Goal: Task Accomplishment & Management: Manage account settings

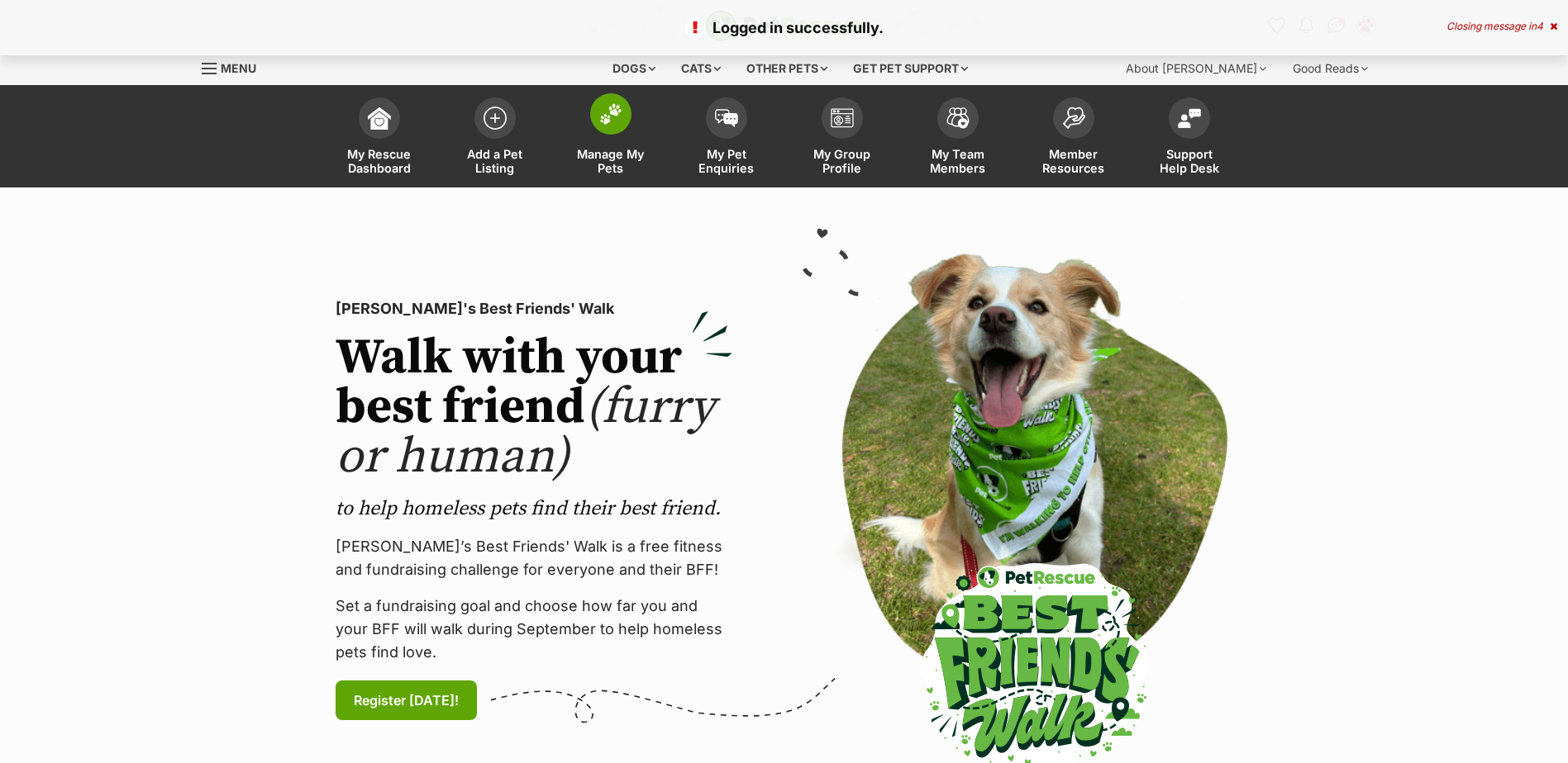
click at [589, 125] on link "Manage My Pets" at bounding box center [611, 137] width 116 height 98
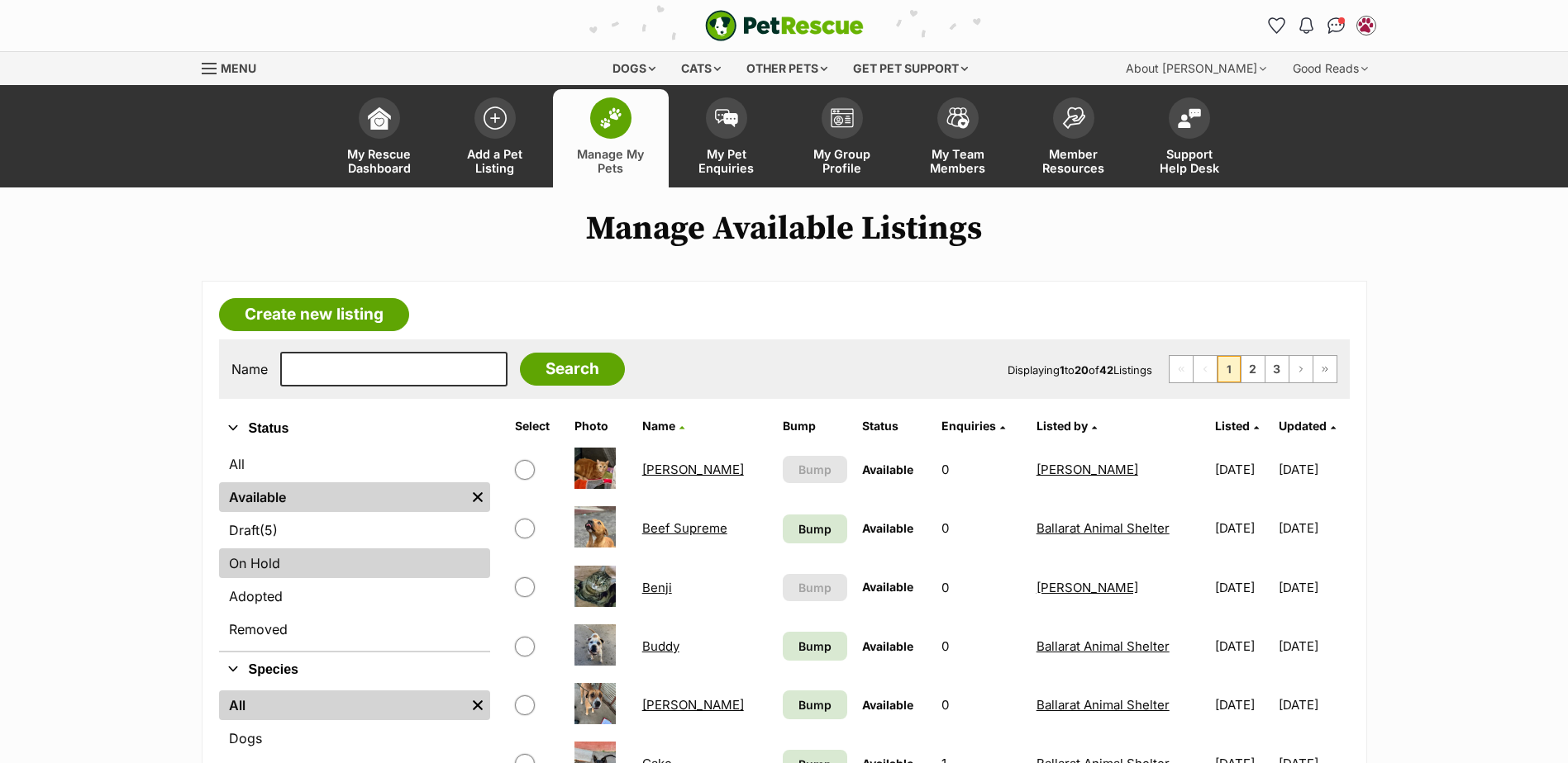
click at [282, 564] on link "On Hold" at bounding box center [355, 564] width 271 height 30
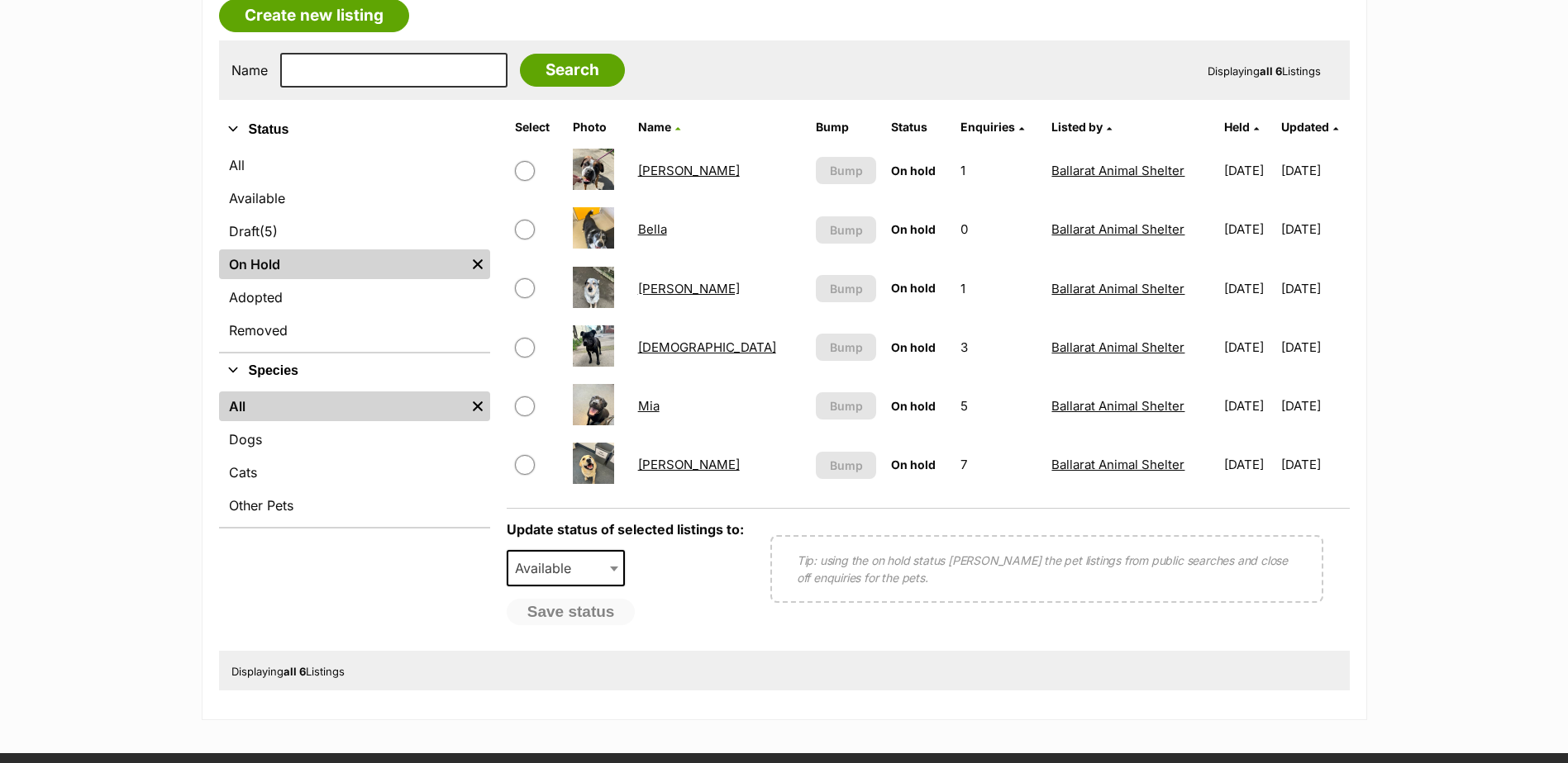
scroll to position [330, 0]
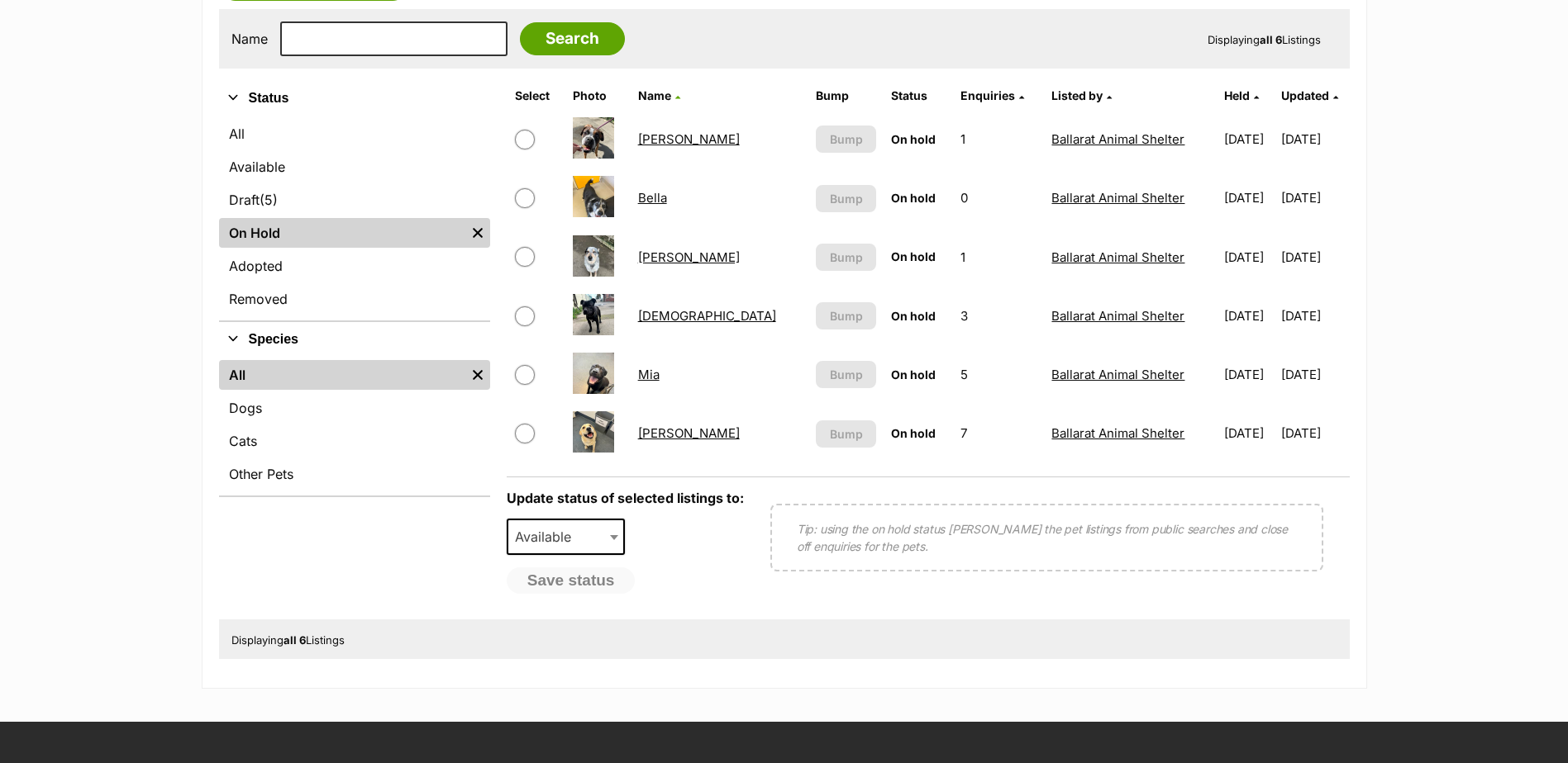
click at [671, 374] on td "Mia" at bounding box center [719, 374] width 177 height 57
click at [660, 370] on link "Mia" at bounding box center [648, 374] width 22 height 16
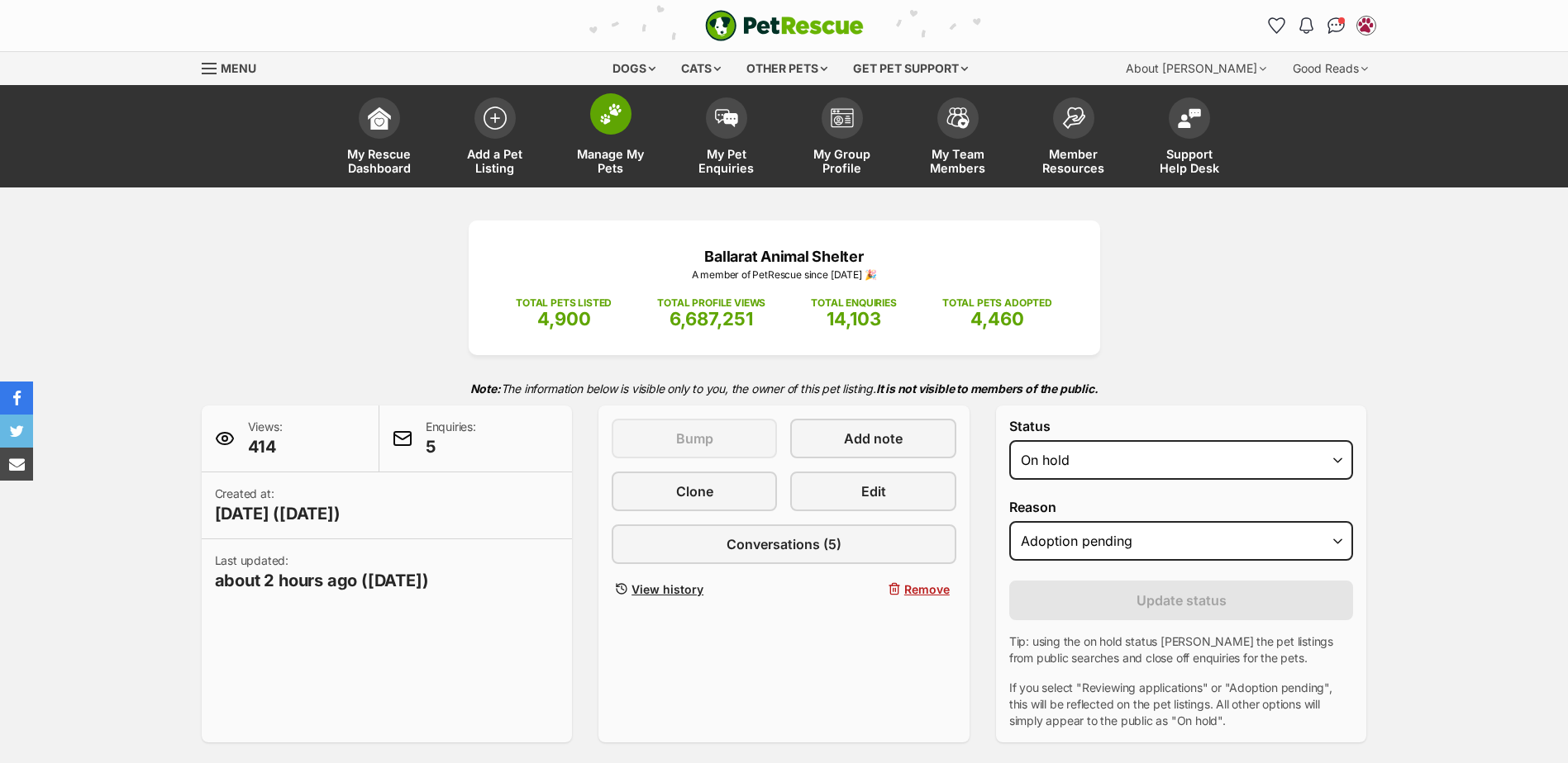
click at [604, 119] on img at bounding box center [610, 113] width 23 height 22
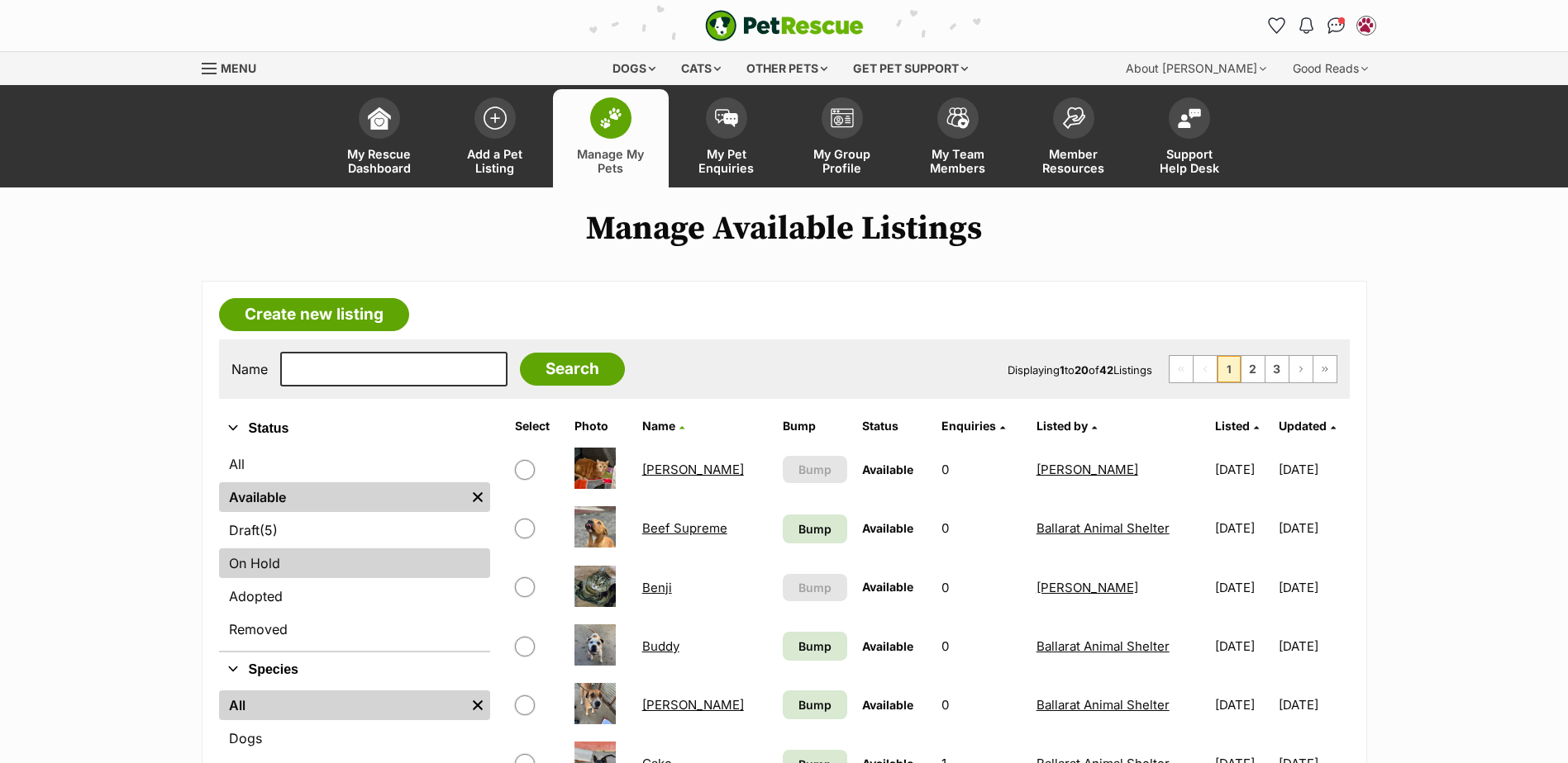
click at [288, 553] on link "On Hold" at bounding box center [355, 564] width 271 height 30
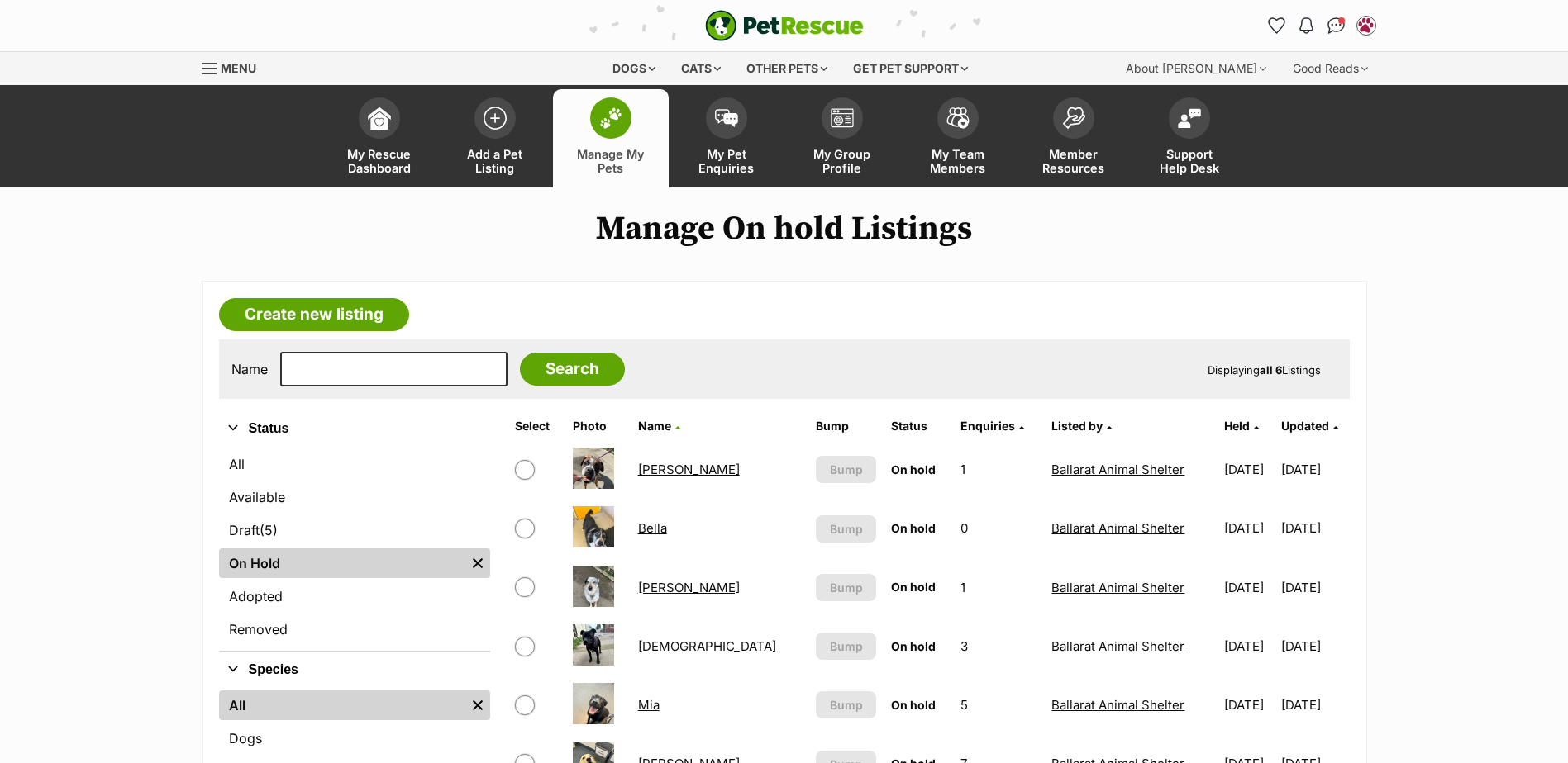
click at [602, 140] on link "Manage My Pets" at bounding box center [611, 137] width 116 height 98
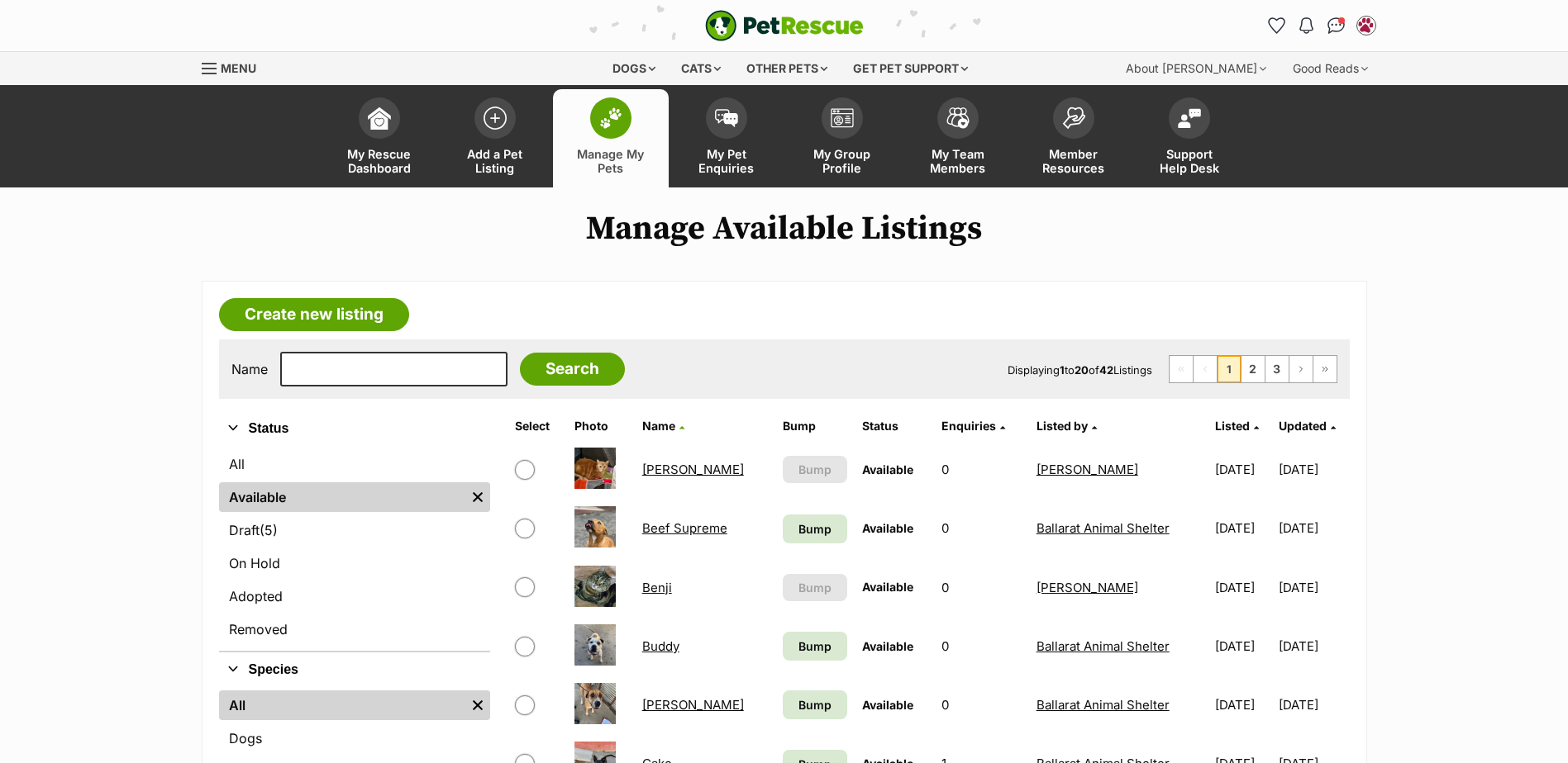
scroll to position [413, 0]
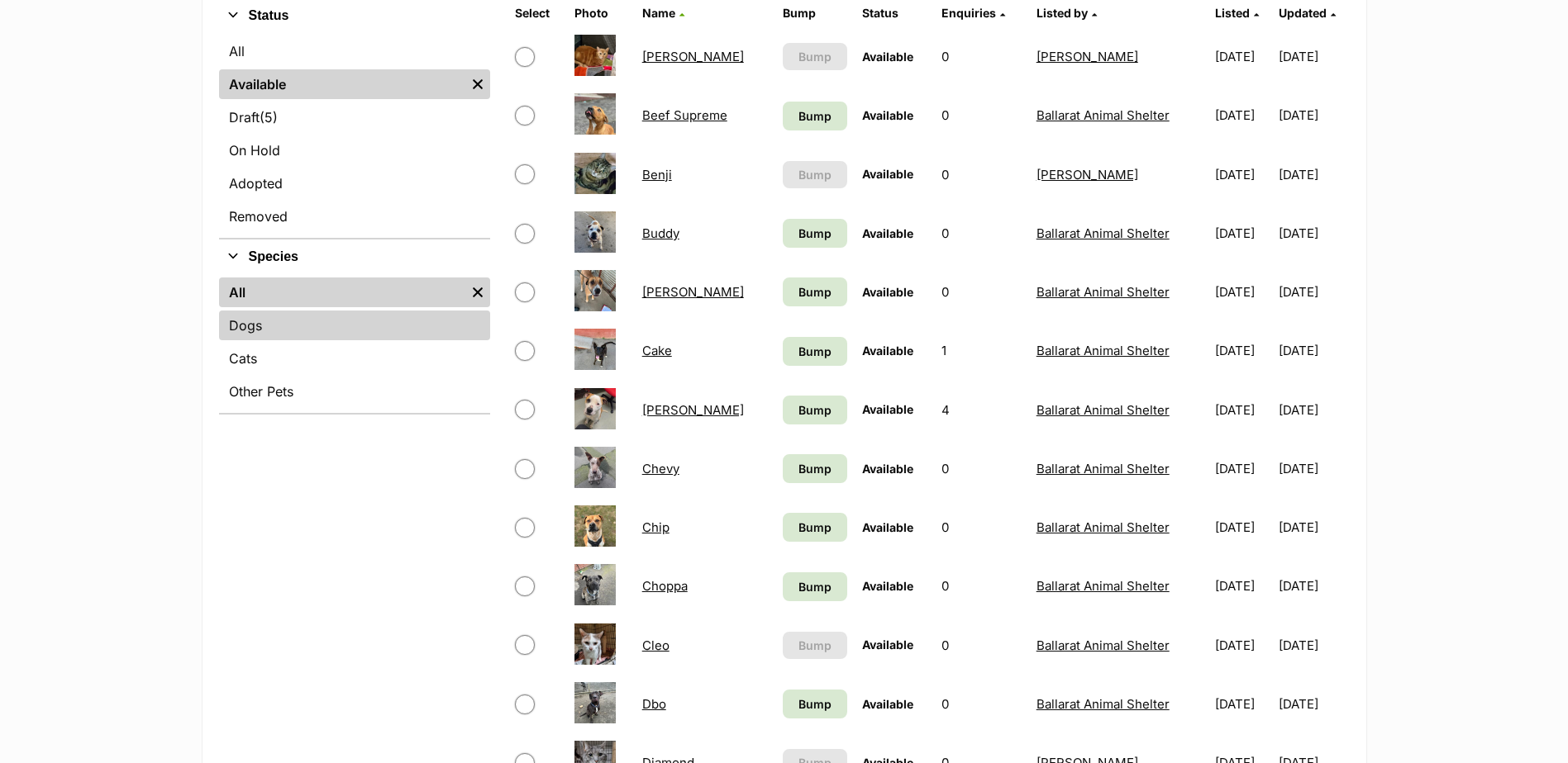
click at [278, 325] on link "Dogs" at bounding box center [355, 325] width 271 height 30
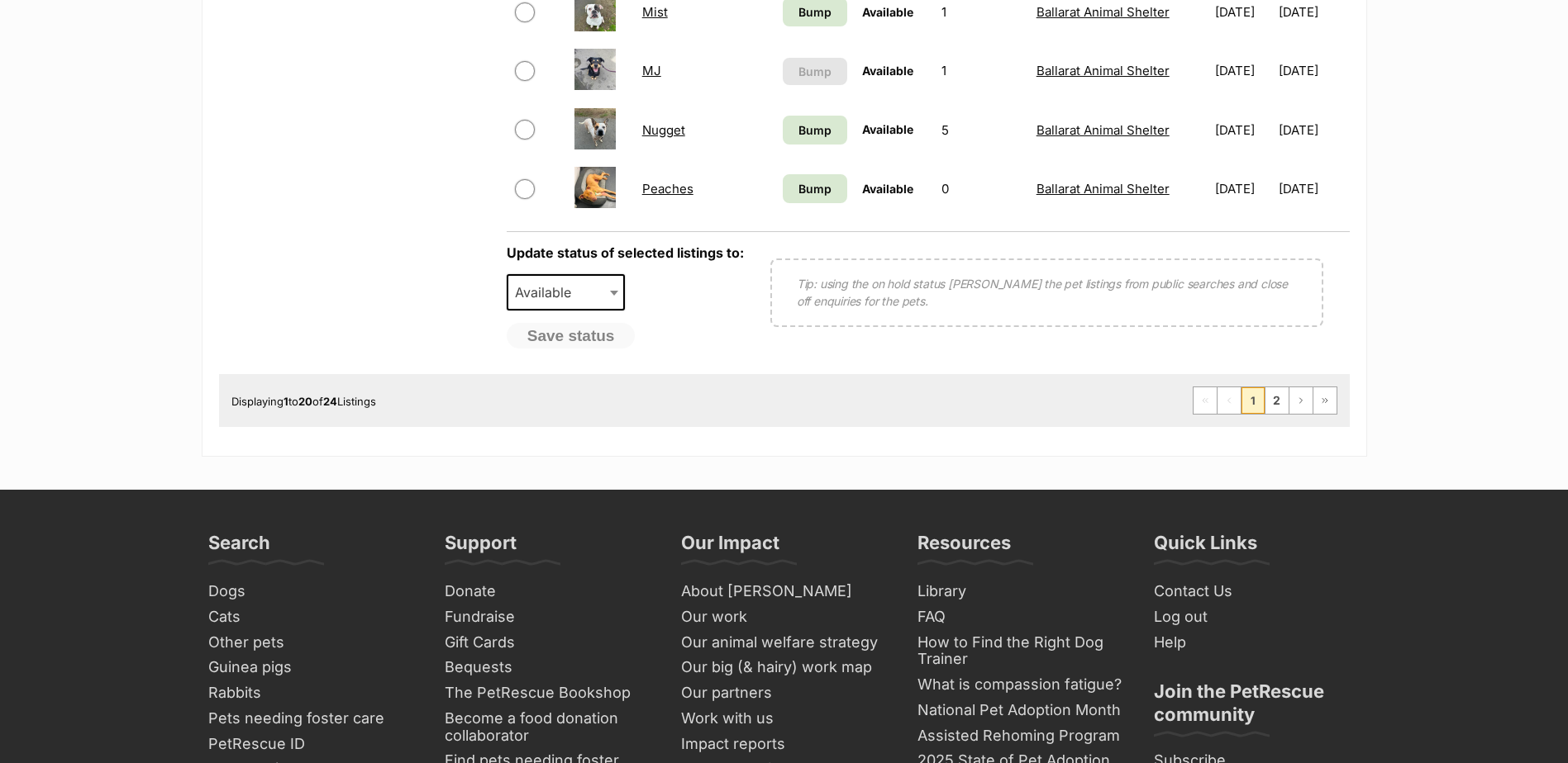
scroll to position [1404, 0]
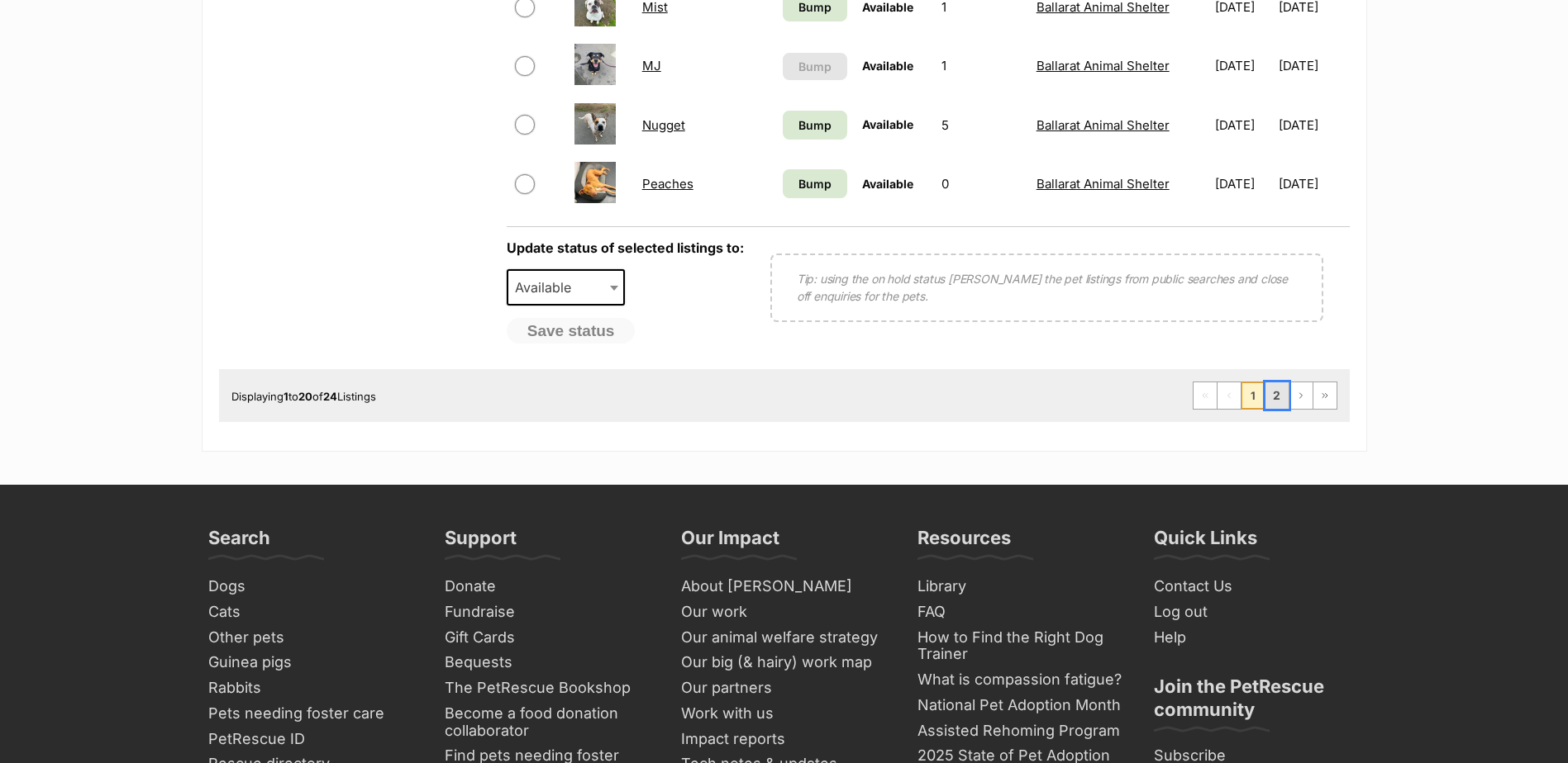
click at [1278, 393] on link "2" at bounding box center [1276, 396] width 23 height 26
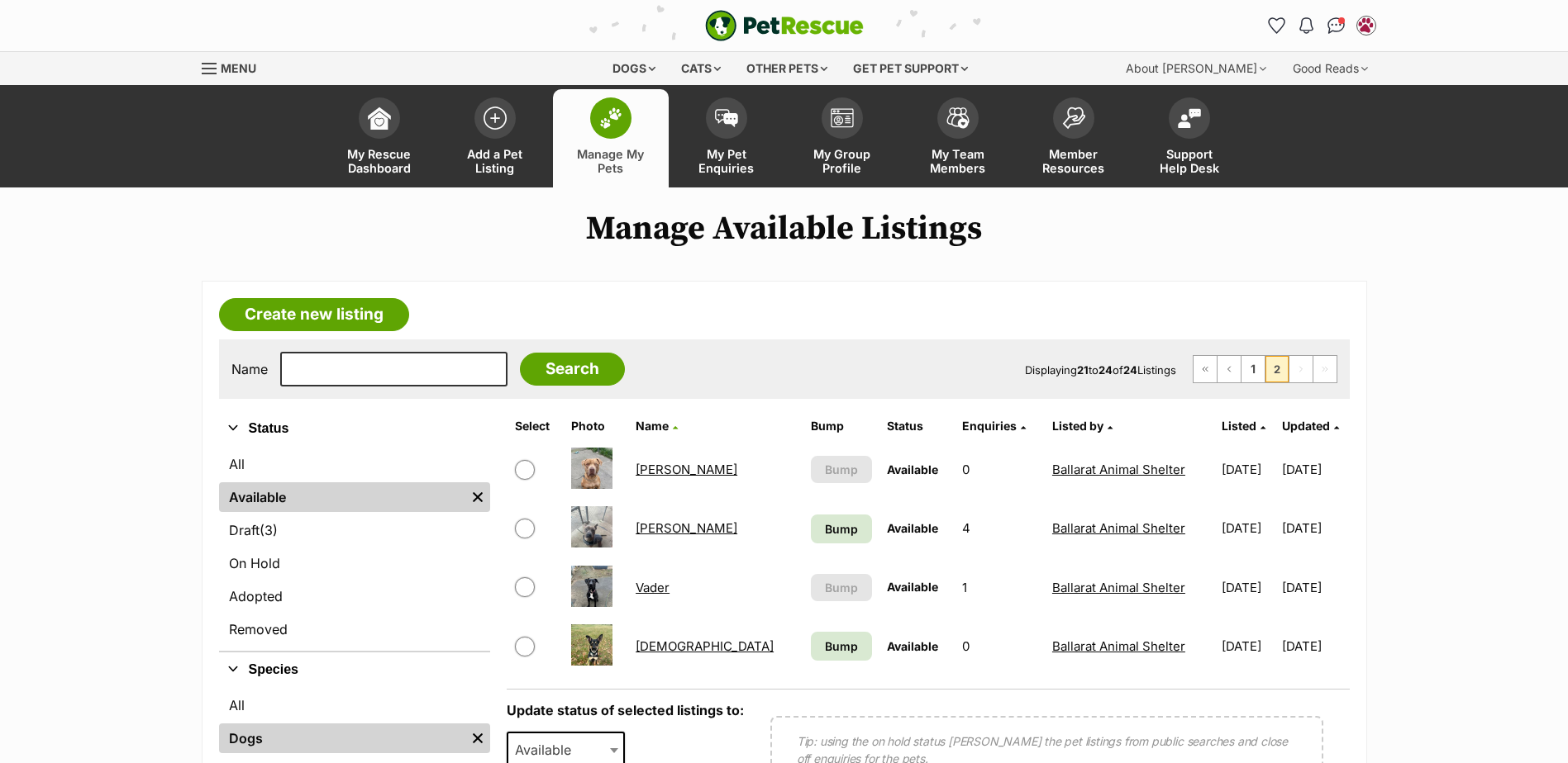
click at [654, 583] on link "Vader" at bounding box center [652, 587] width 34 height 16
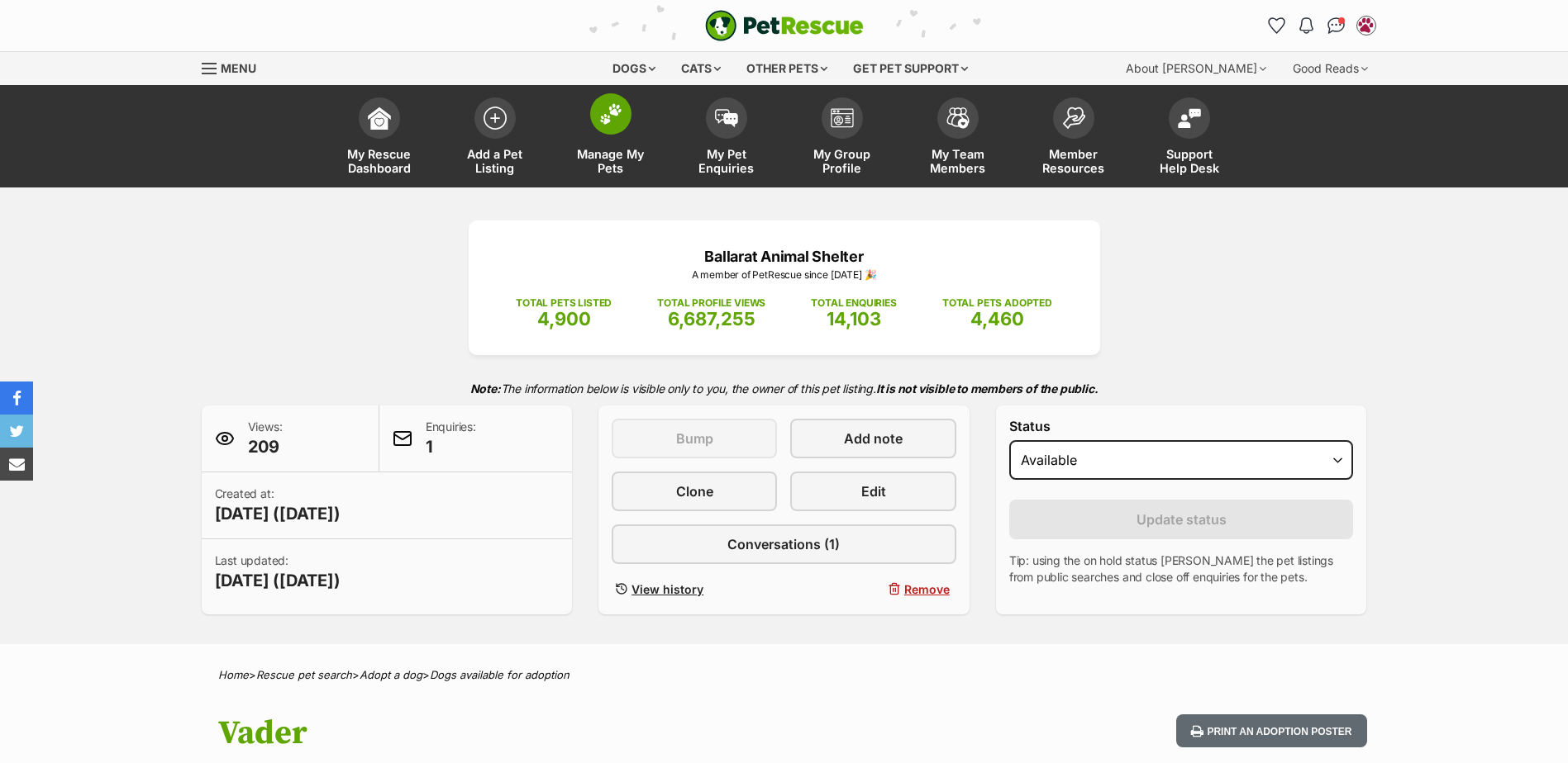
click at [613, 109] on img at bounding box center [610, 113] width 23 height 22
